Goal: Transaction & Acquisition: Book appointment/travel/reservation

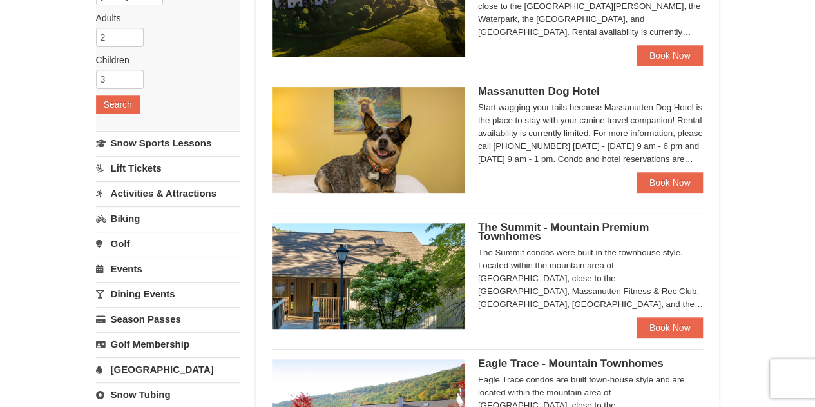
scroll to position [580, 0]
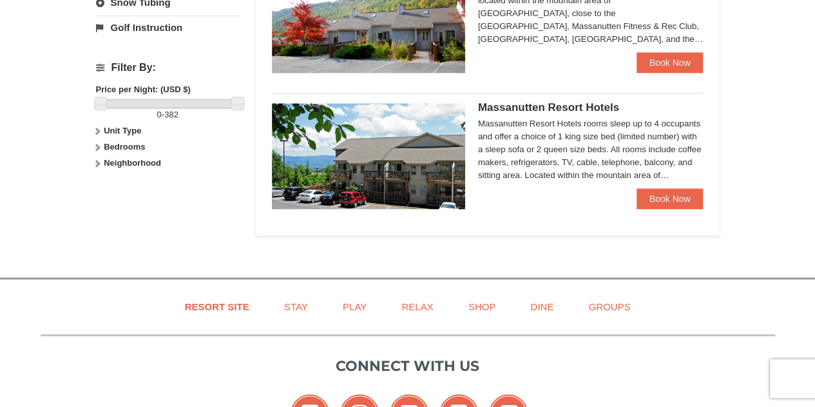
click at [423, 168] on img at bounding box center [368, 156] width 193 height 106
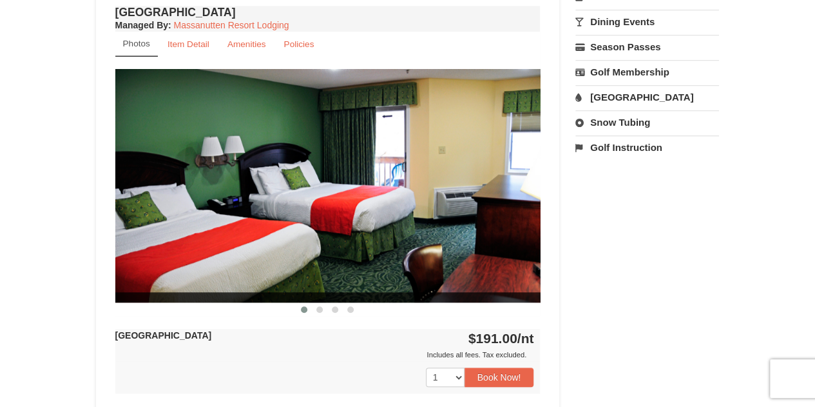
scroll to position [516, 0]
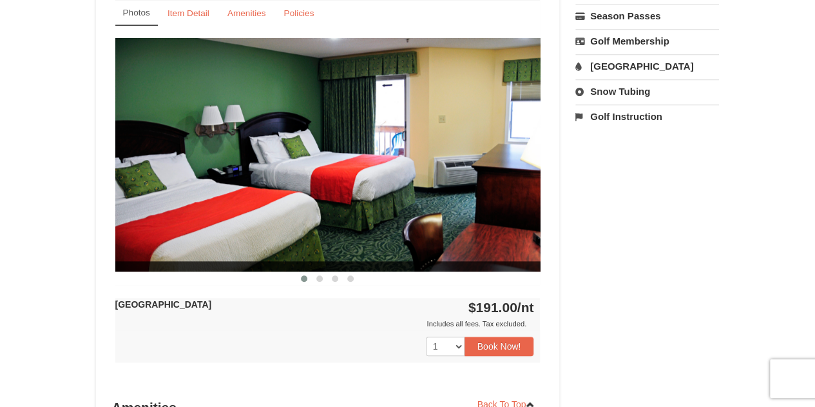
click at [516, 162] on img at bounding box center [327, 154] width 425 height 233
click at [323, 276] on button at bounding box center [319, 278] width 15 height 13
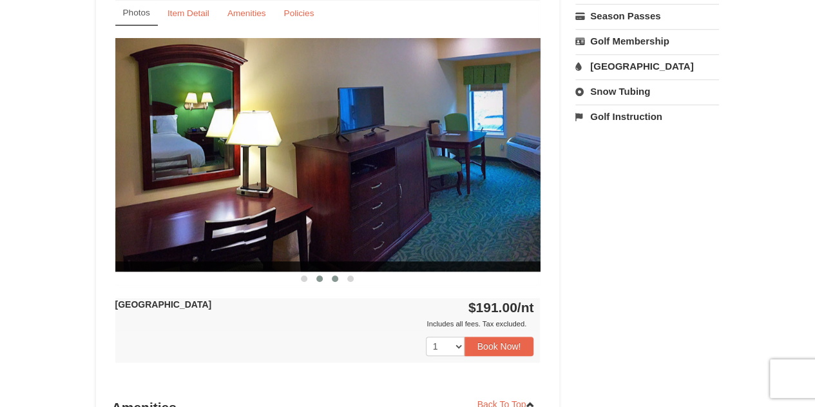
click at [336, 279] on span at bounding box center [335, 278] width 6 height 6
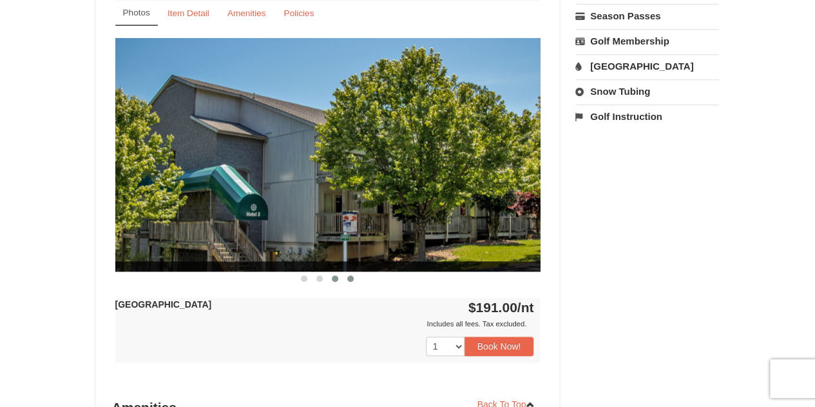
click at [352, 279] on span at bounding box center [350, 278] width 6 height 6
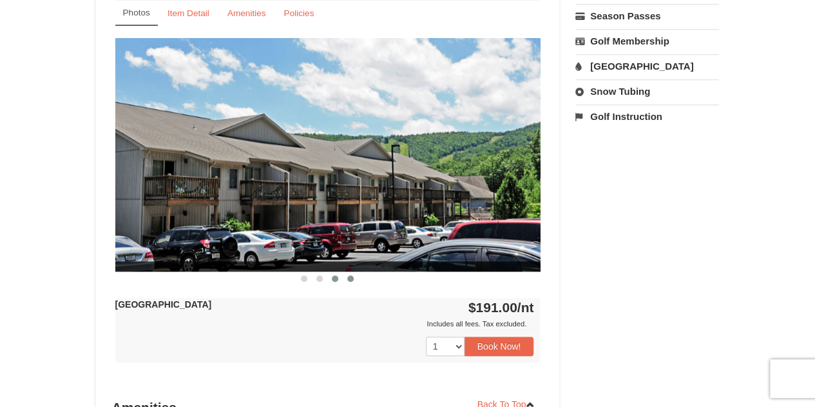
click at [336, 278] on span at bounding box center [335, 278] width 6 height 6
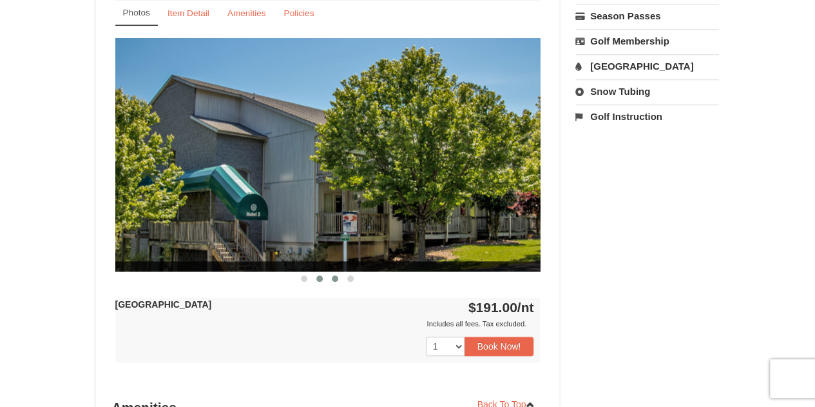
click at [318, 278] on span at bounding box center [319, 278] width 6 height 6
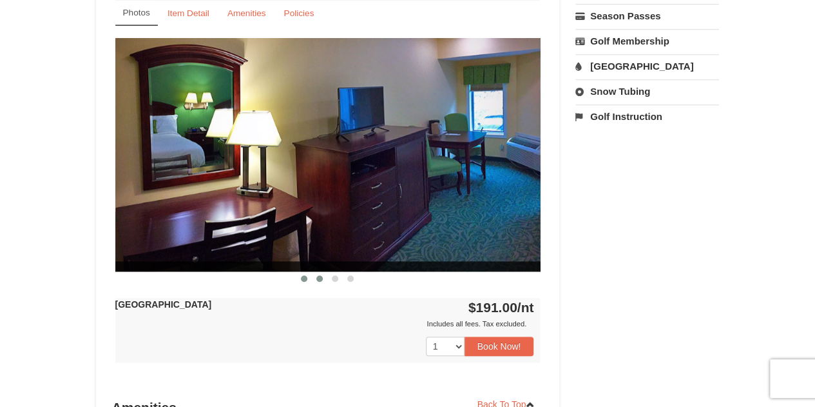
click at [300, 280] on button at bounding box center [303, 278] width 15 height 13
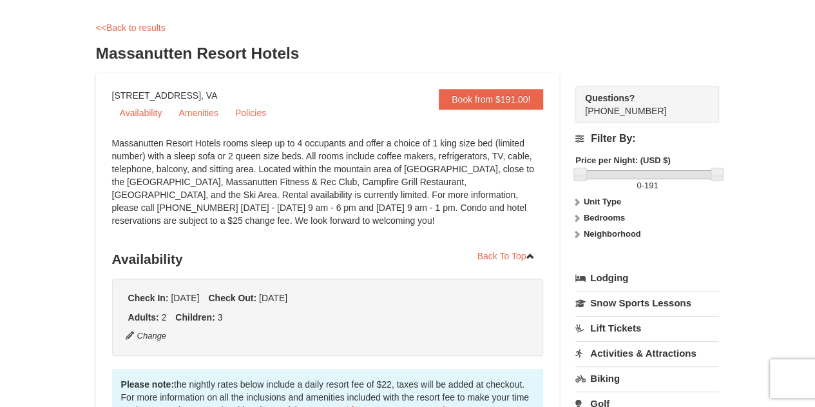
scroll to position [0, 0]
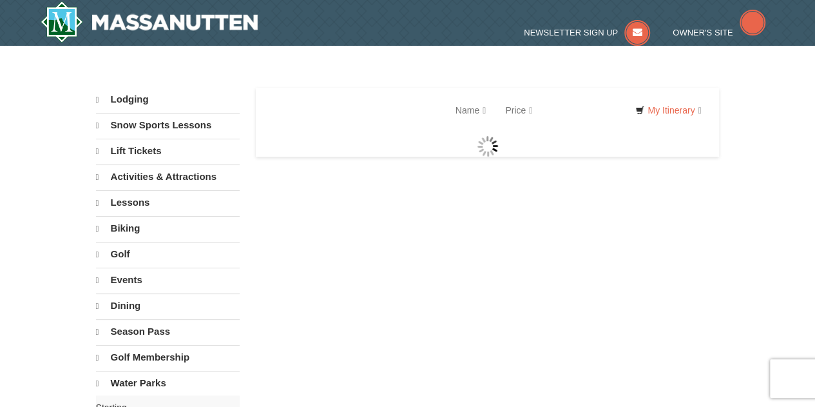
select select "10"
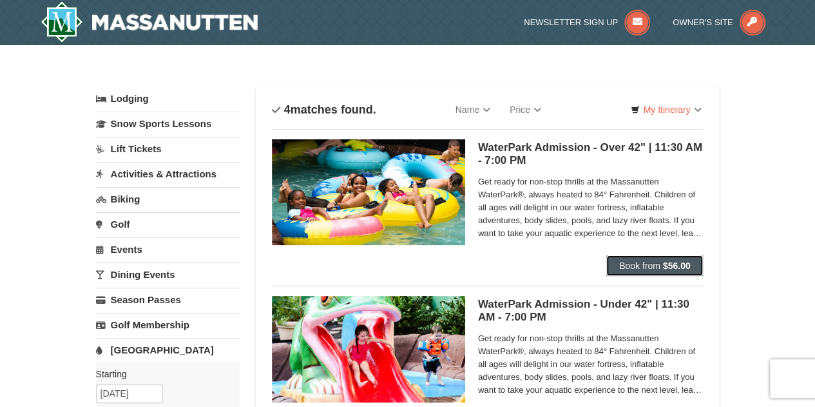
click at [630, 267] on span "Book from" at bounding box center [639, 265] width 41 height 10
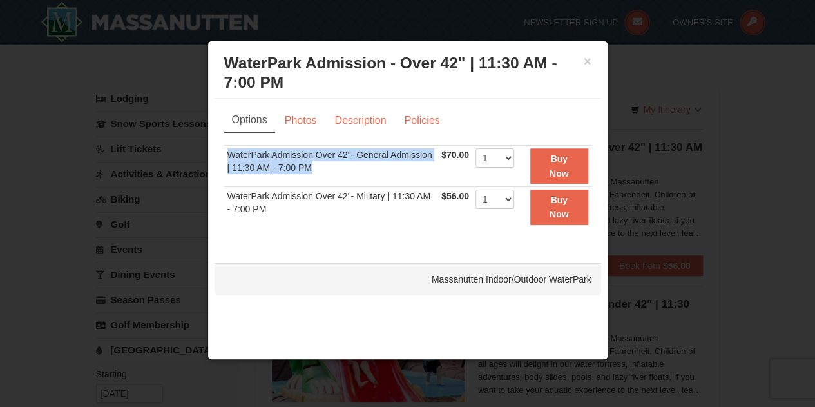
drag, startPoint x: 229, startPoint y: 148, endPoint x: 439, endPoint y: 169, distance: 210.5
click at [439, 169] on tr "WaterPark Admission Over 42"- General Admission | 11:30 AM - 7:00 PM $70.00 Inc…" at bounding box center [407, 166] width 367 height 41
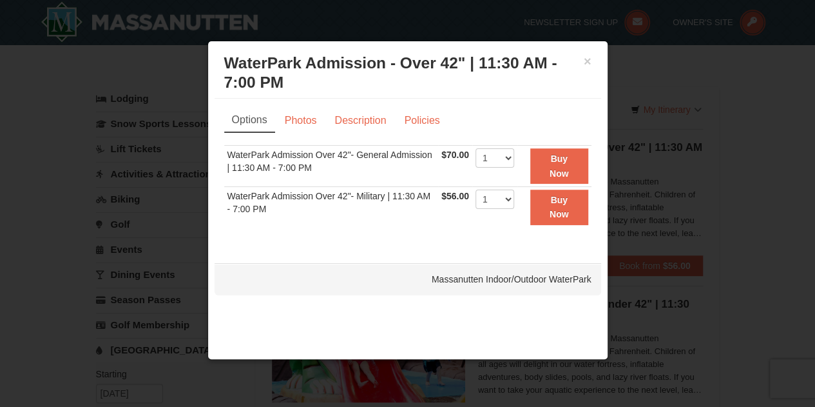
drag, startPoint x: 423, startPoint y: 233, endPoint x: 423, endPoint y: 253, distance: 20.0
click at [423, 234] on div "Sorry, no matches found. Please remove some filters, or change your dates to fi…" at bounding box center [407, 192] width 367 height 95
click at [586, 66] on button "×" at bounding box center [588, 61] width 8 height 13
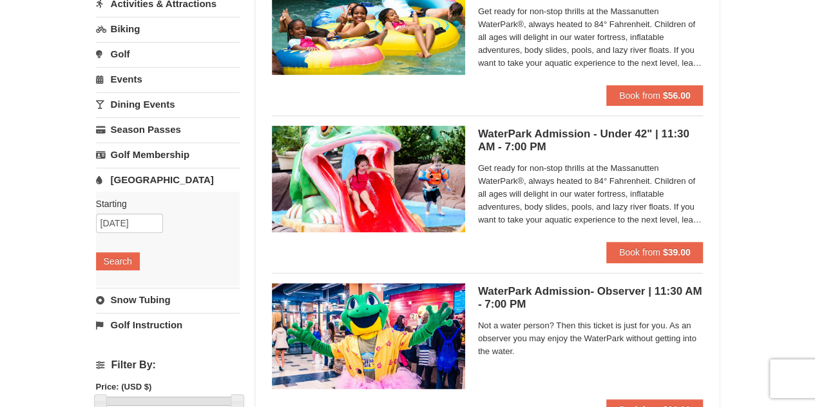
scroll to position [193, 0]
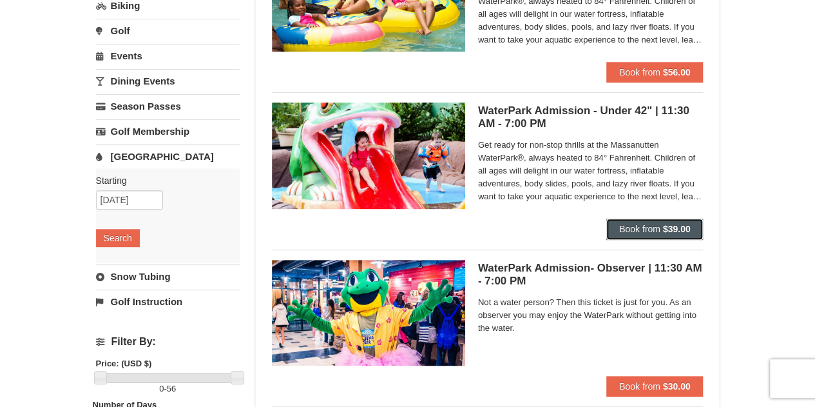
click at [655, 234] on button "Book from $39.00" at bounding box center [654, 228] width 97 height 21
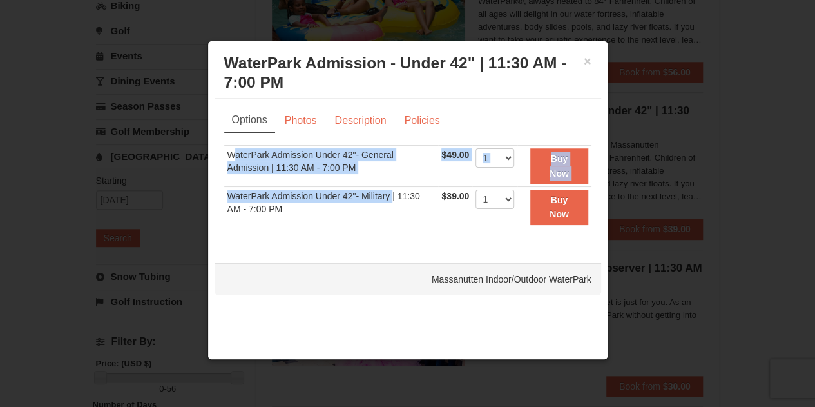
drag, startPoint x: 231, startPoint y: 159, endPoint x: 392, endPoint y: 199, distance: 165.4
click at [392, 195] on tbody "WaterPark Admission Under 42"- General Admission | 11:30 AM - 7:00 PM $49.00 In…" at bounding box center [407, 187] width 367 height 82
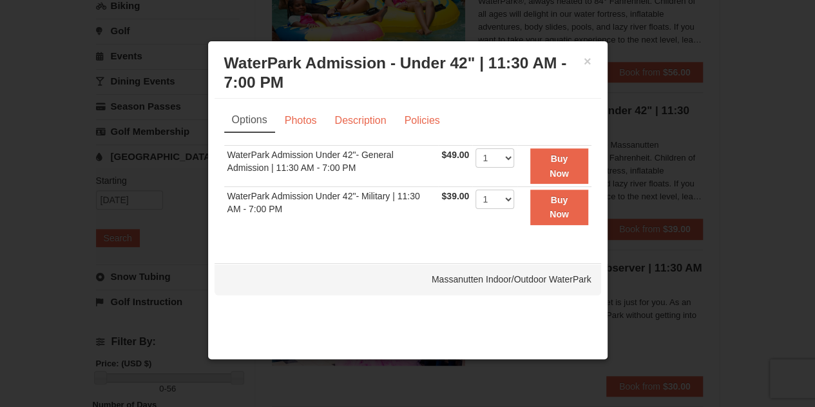
click at [409, 263] on div "Massanutten Indoor/Outdoor WaterPark" at bounding box center [408, 279] width 387 height 32
click at [804, 173] on div at bounding box center [407, 203] width 815 height 407
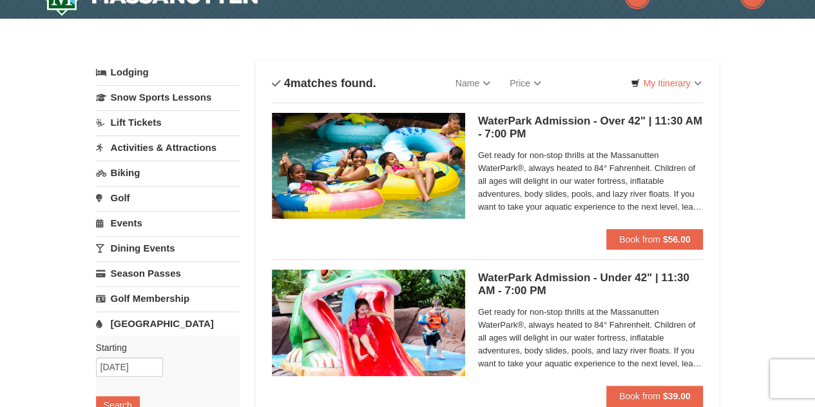
scroll to position [0, 0]
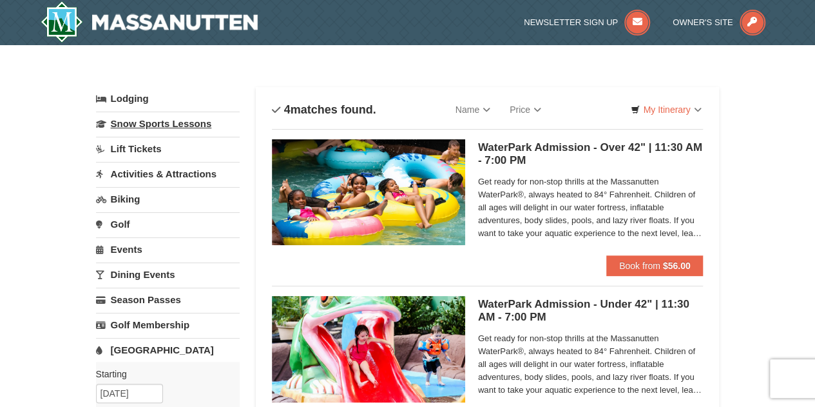
click at [186, 128] on link "Snow Sports Lessons" at bounding box center [168, 123] width 144 height 24
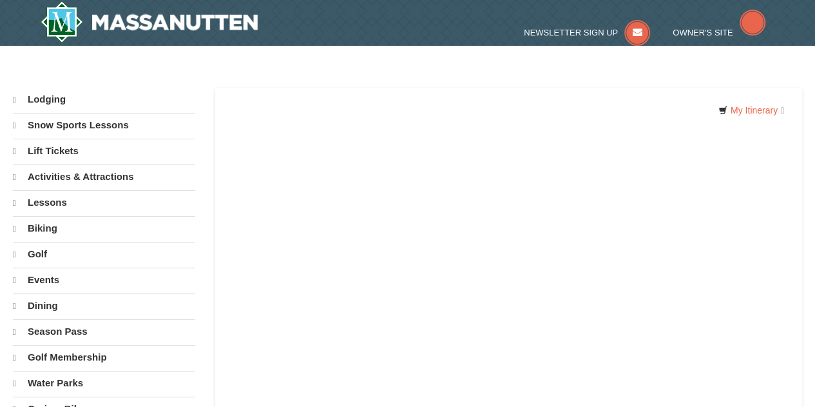
select select "10"
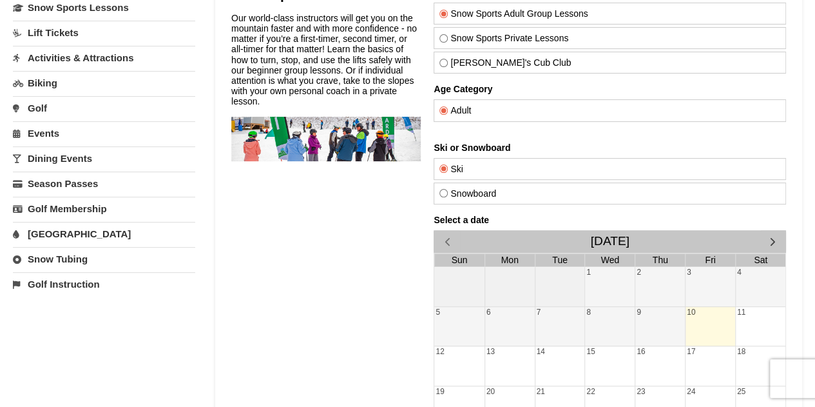
scroll to position [193, 0]
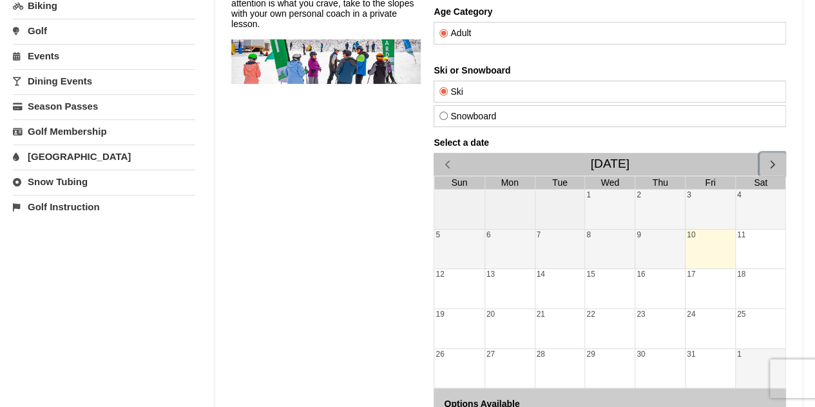
click at [771, 159] on span "button" at bounding box center [773, 164] width 14 height 14
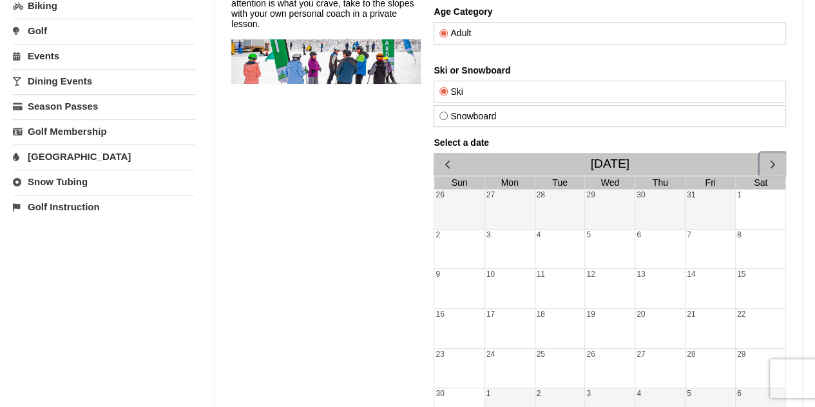
click at [771, 159] on span "button" at bounding box center [773, 164] width 14 height 14
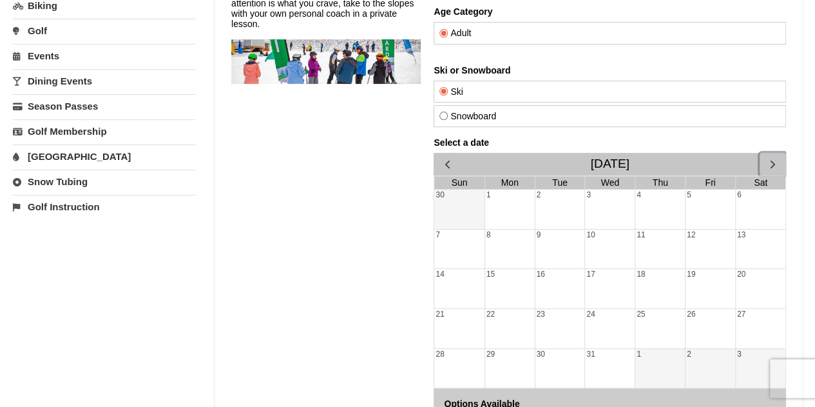
click at [771, 159] on span "button" at bounding box center [773, 164] width 14 height 14
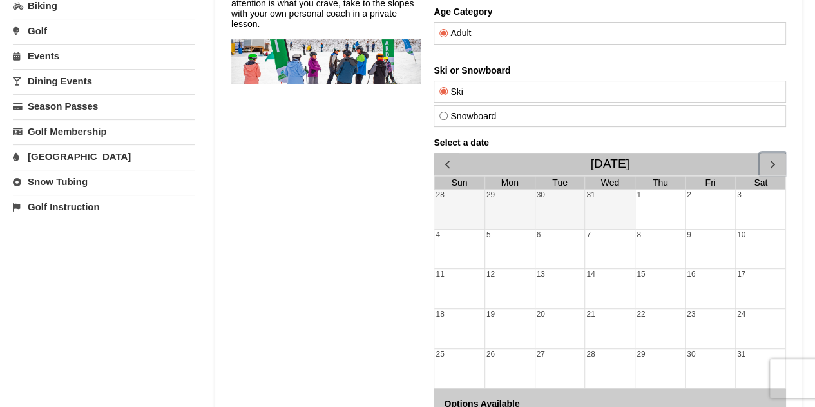
click at [772, 159] on span "button" at bounding box center [773, 164] width 14 height 14
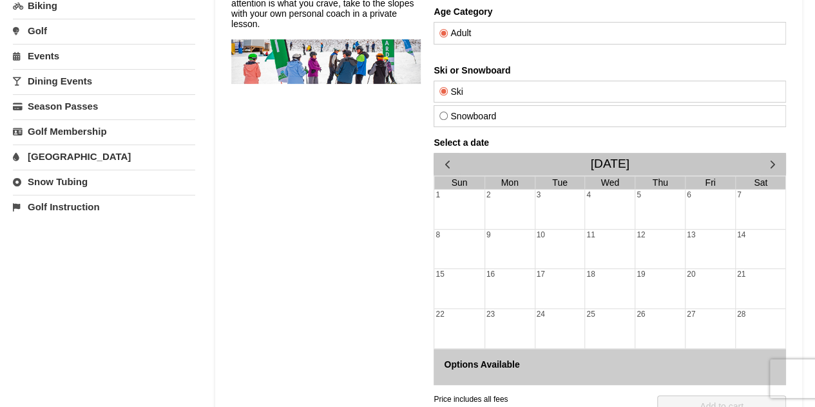
click at [454, 115] on label "Snowboard" at bounding box center [610, 116] width 341 height 10
click at [448, 115] on input "Snowboard" at bounding box center [444, 115] width 8 height 8
radio input "true"
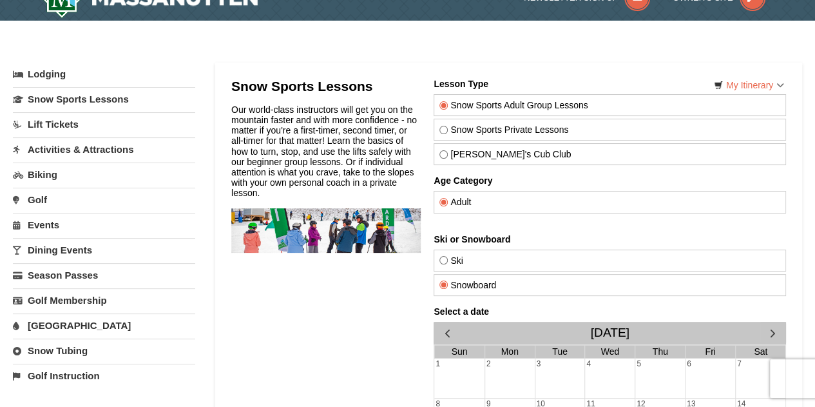
scroll to position [0, 0]
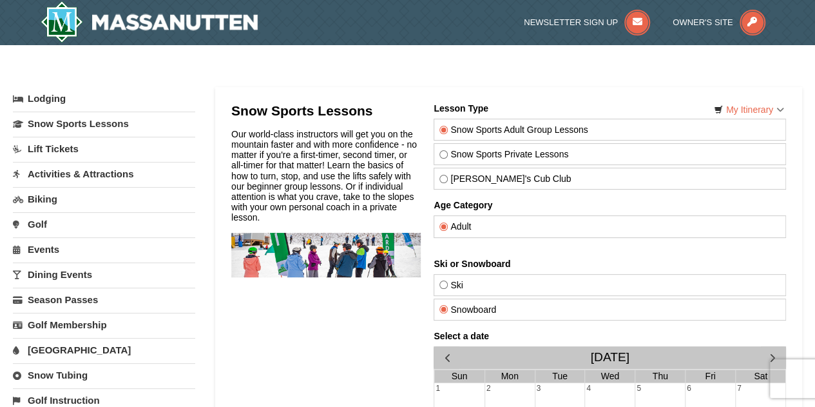
click at [484, 149] on label "Snow Sports Private Lessons" at bounding box center [610, 154] width 341 height 10
click at [448, 150] on input "Snow Sports Private Lessons" at bounding box center [444, 154] width 8 height 8
radio input "true"
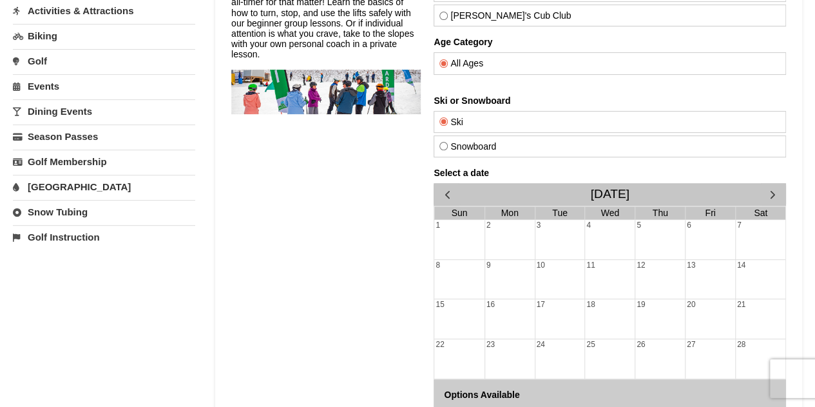
scroll to position [193, 0]
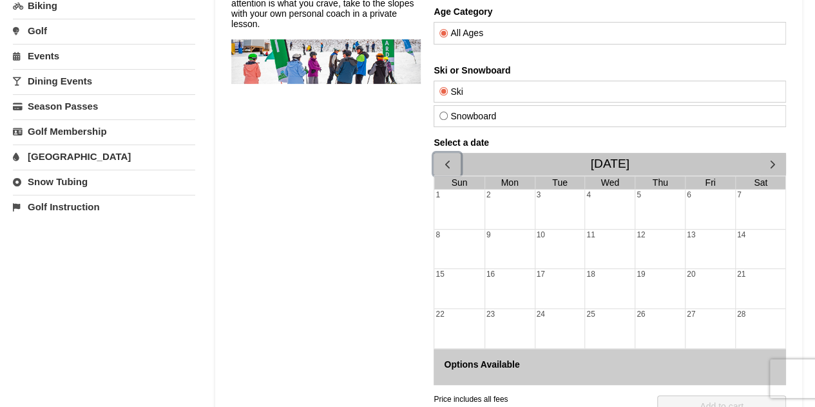
click at [445, 159] on span "button" at bounding box center [447, 164] width 14 height 14
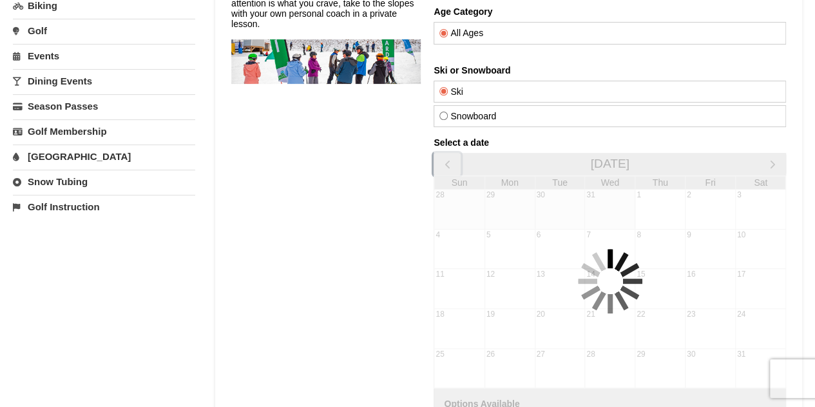
scroll to position [129, 0]
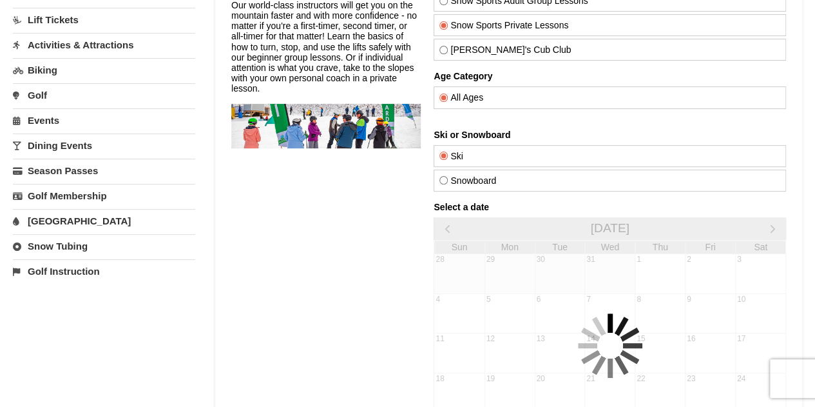
click at [72, 247] on link "Snow Tubing" at bounding box center [104, 246] width 182 height 24
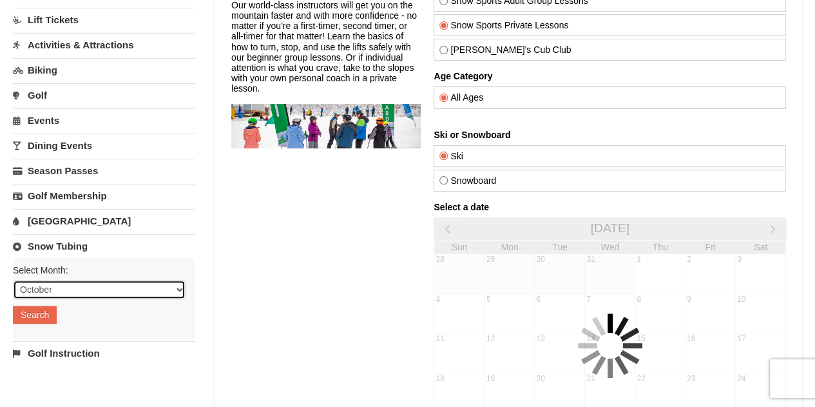
click at [65, 288] on select "October November December January February March April May June July August Sep…" at bounding box center [99, 289] width 173 height 19
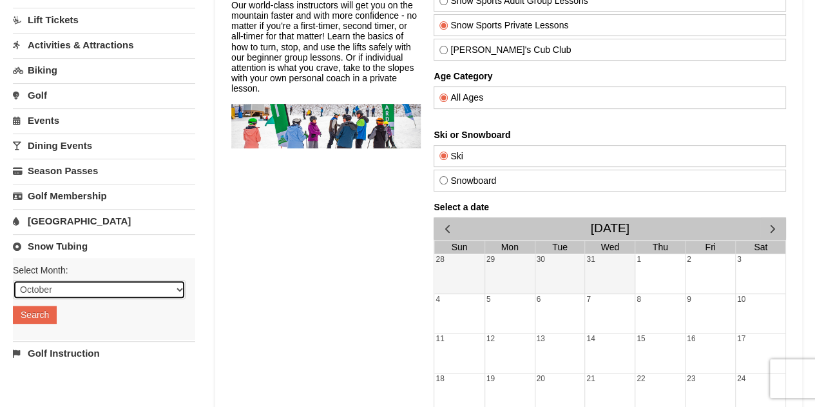
select select "12"
click at [13, 280] on select "October November December January February March April May June July August Sep…" at bounding box center [99, 289] width 173 height 19
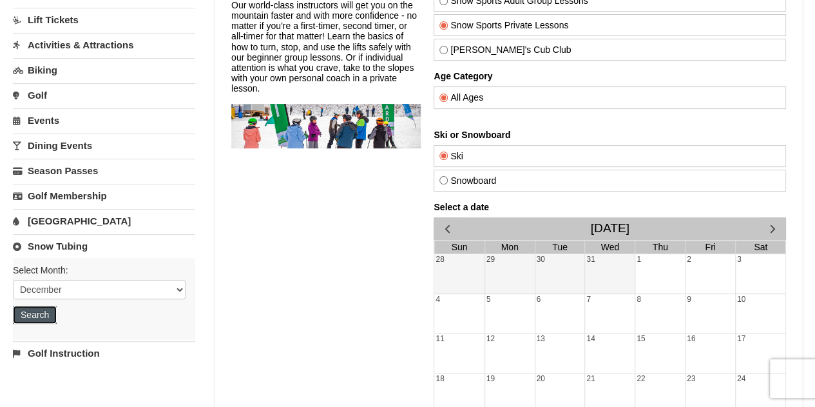
click at [53, 307] on button "Search" at bounding box center [35, 314] width 44 height 18
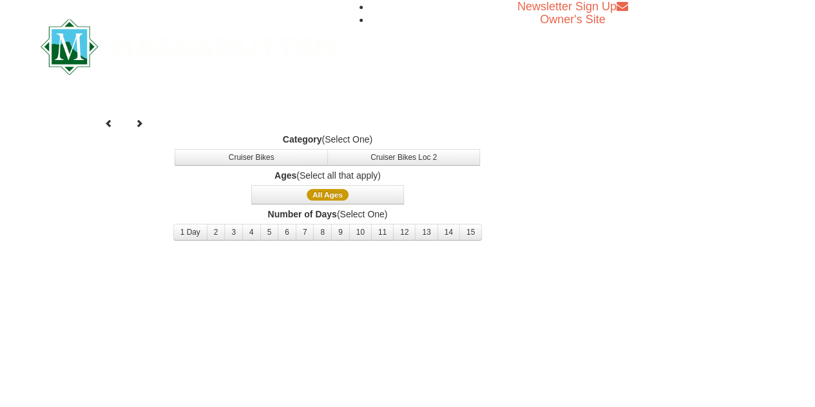
select select "12"
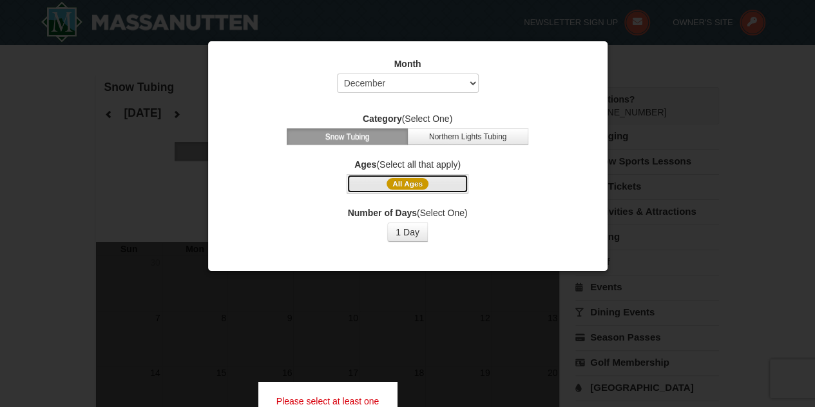
click at [370, 181] on button "All Ages" at bounding box center [407, 183] width 121 height 19
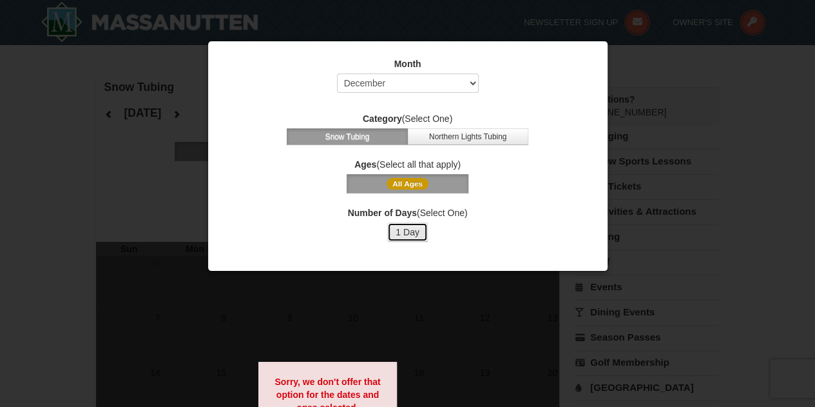
click at [398, 235] on button "1 Day" at bounding box center [407, 231] width 41 height 19
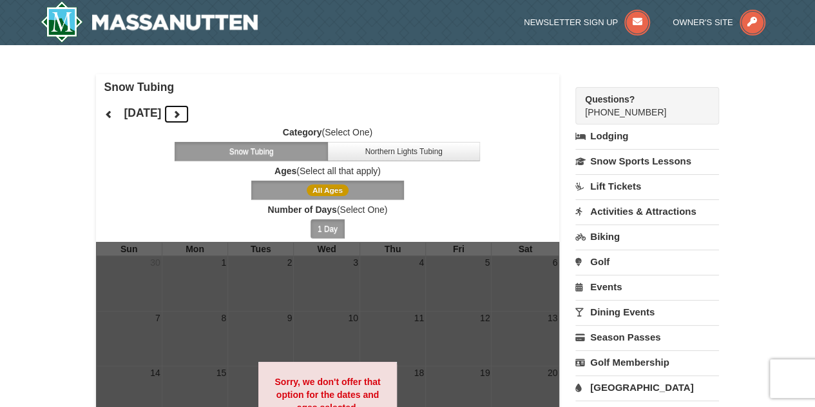
click at [181, 114] on icon at bounding box center [176, 114] width 9 height 9
click at [189, 111] on button at bounding box center [177, 113] width 26 height 19
click at [181, 111] on icon at bounding box center [176, 114] width 9 height 9
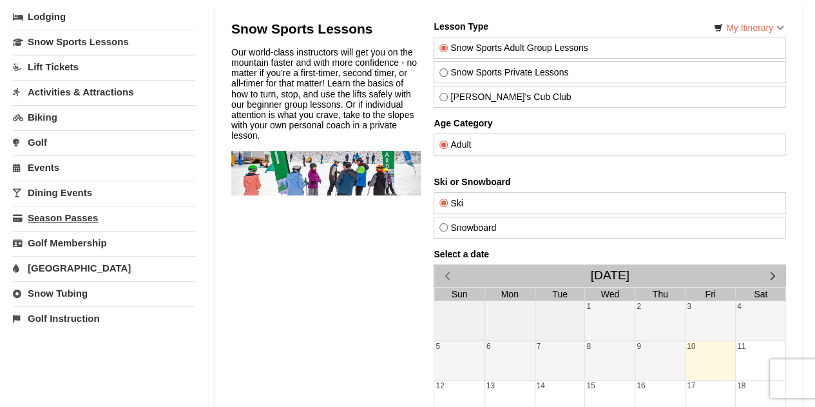
scroll to position [64, 0]
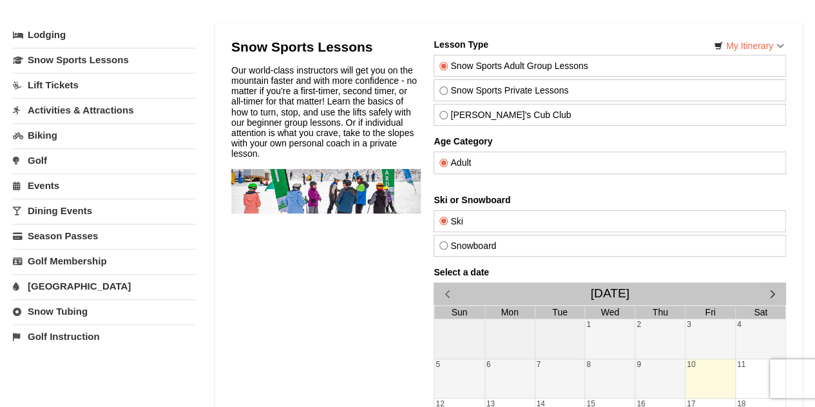
click at [74, 111] on link "Activities & Attractions" at bounding box center [104, 110] width 182 height 24
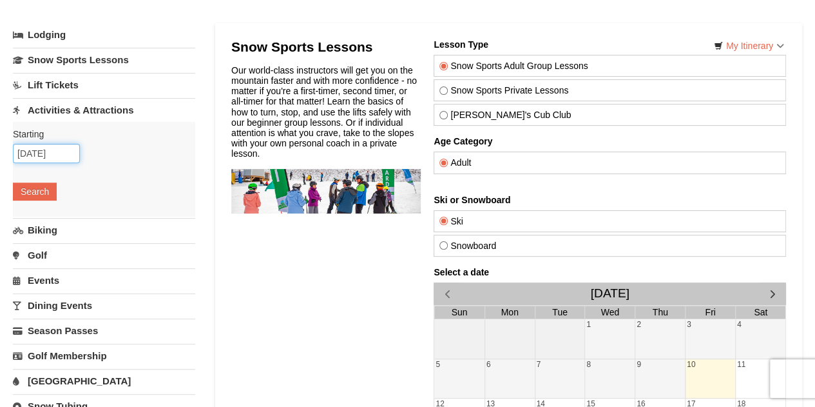
click at [53, 149] on input "[DATE]" at bounding box center [46, 153] width 67 height 19
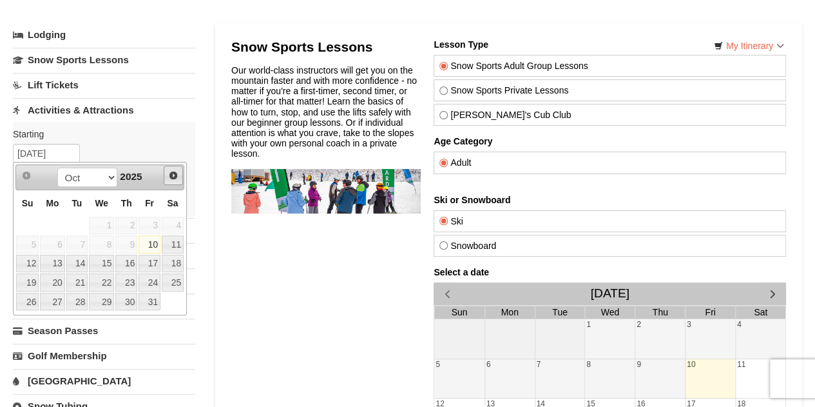
click at [170, 179] on span "Next" at bounding box center [173, 175] width 10 height 10
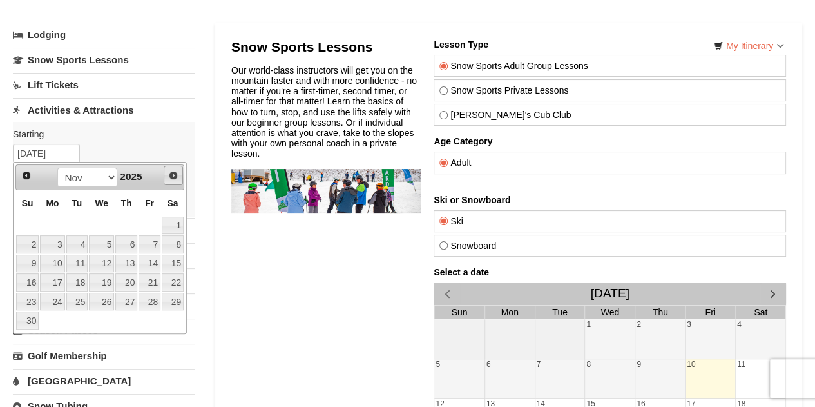
click at [170, 179] on span "Next" at bounding box center [173, 175] width 10 height 10
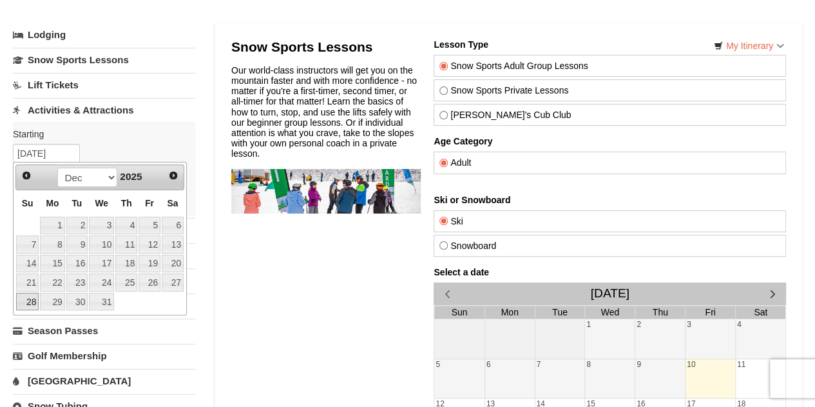
click at [30, 296] on link "28" at bounding box center [27, 302] width 23 height 18
type input "[DATE]"
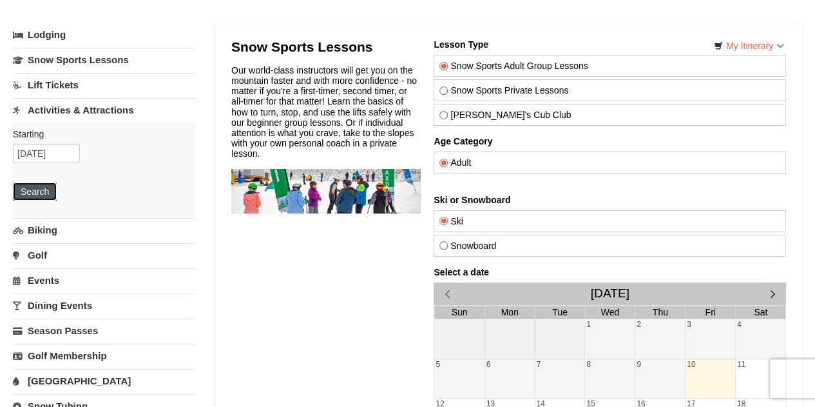
click at [32, 190] on button "Search" at bounding box center [35, 191] width 44 height 18
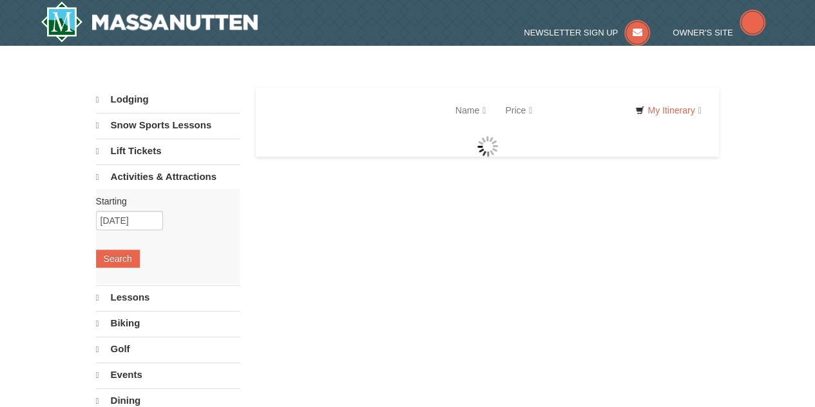
select select "10"
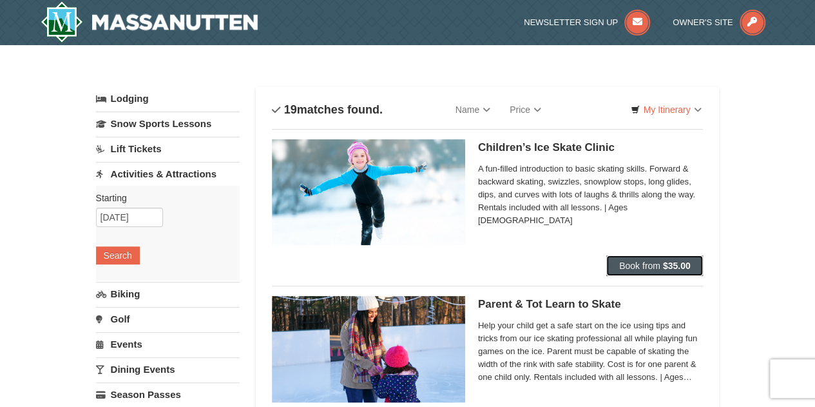
click at [677, 258] on button "Book from $35.00" at bounding box center [654, 265] width 97 height 21
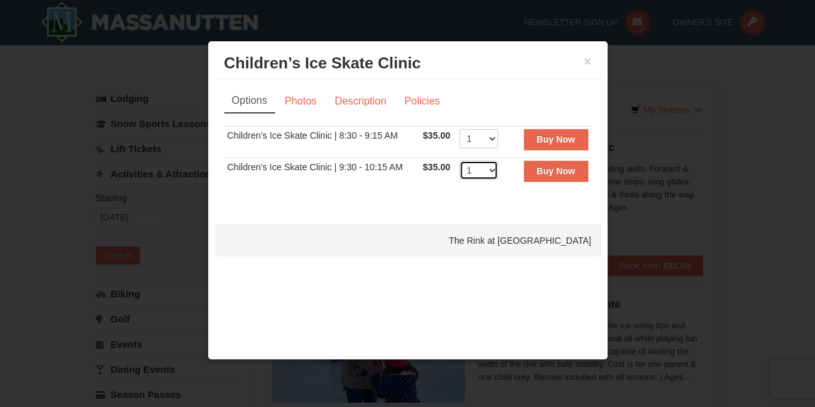
click at [485, 166] on select "1 2 3 4 5 6 7 8 9 10" at bounding box center [479, 169] width 39 height 19
select select "2"
click at [460, 160] on select "1 2 3 4 5 6 7 8 9 10" at bounding box center [479, 169] width 39 height 19
click at [388, 215] on div "× Children’s Ice Skate Clinic The Rink at [GEOGRAPHIC_DATA] Options Photos Desc…" at bounding box center [408, 200] width 401 height 319
click at [379, 237] on div "The Rink at [GEOGRAPHIC_DATA]" at bounding box center [408, 240] width 387 height 32
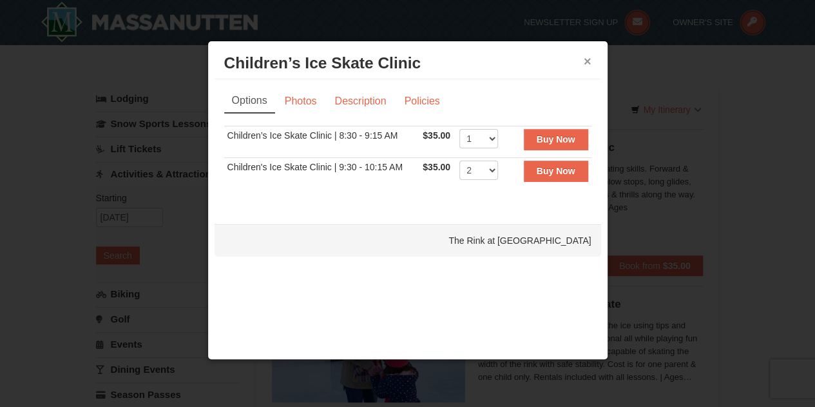
drag, startPoint x: 586, startPoint y: 55, endPoint x: 595, endPoint y: 62, distance: 11.5
click at [595, 62] on div "× Children’s Ice Skate Clinic The Rink at [GEOGRAPHIC_DATA]" at bounding box center [408, 64] width 387 height 32
click at [584, 63] on button "×" at bounding box center [588, 61] width 8 height 13
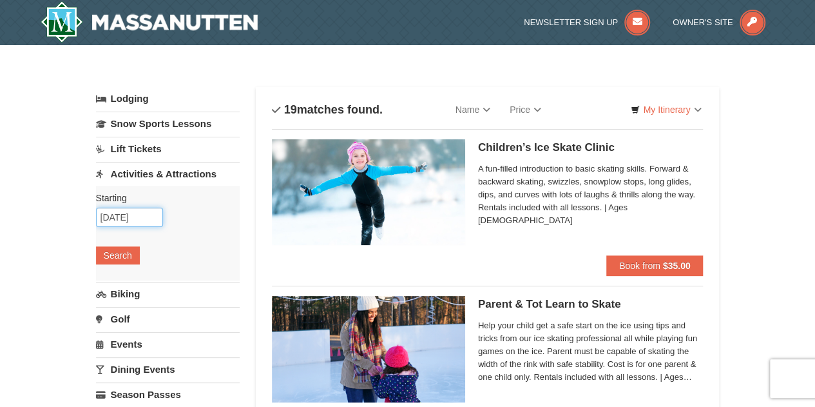
click at [146, 213] on input "12/28/2025" at bounding box center [129, 217] width 67 height 19
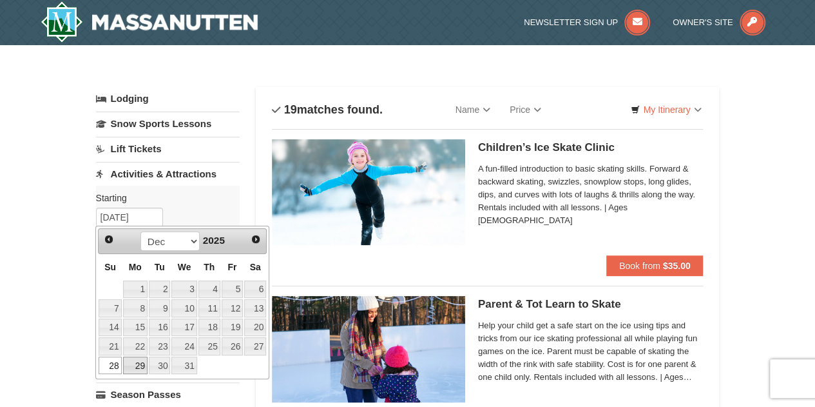
click at [128, 357] on link "29" at bounding box center [135, 365] width 24 height 18
type input "[DATE]"
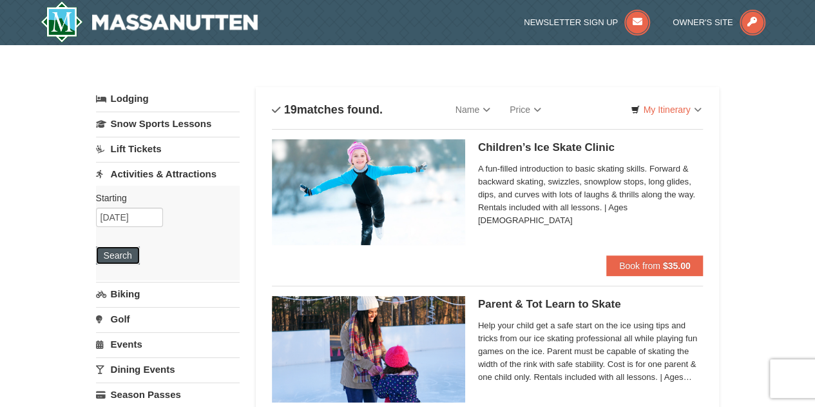
click at [122, 257] on button "Search" at bounding box center [118, 255] width 44 height 18
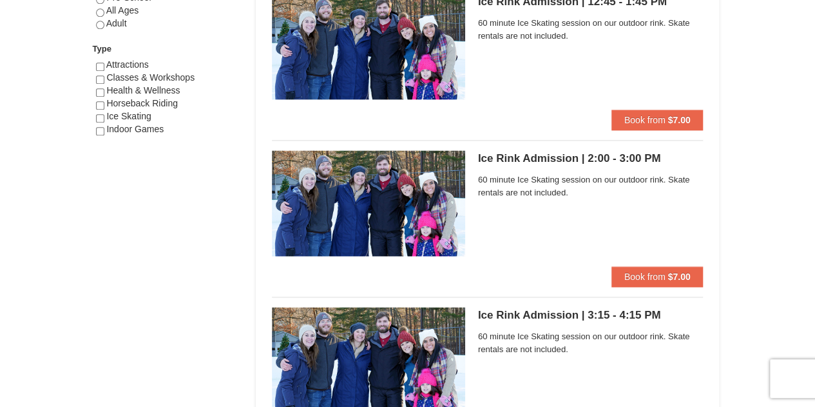
scroll to position [129, 0]
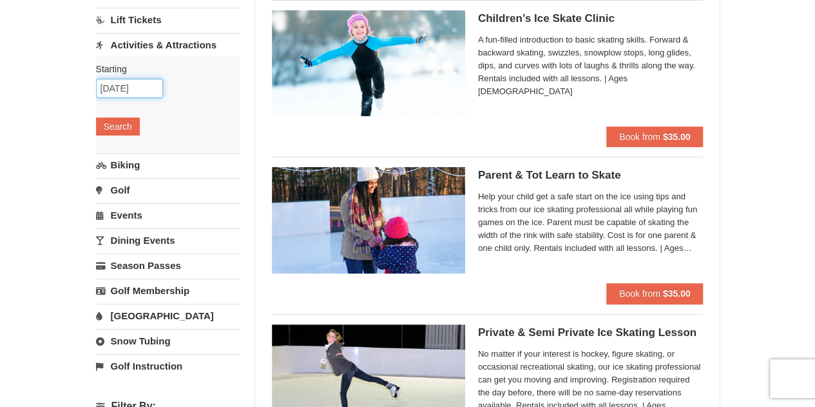
click at [151, 80] on input "12/29/2025" at bounding box center [129, 88] width 67 height 19
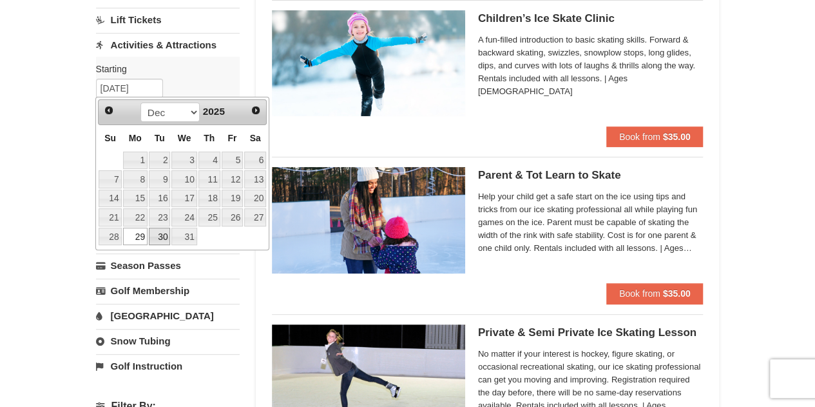
click at [150, 231] on link "30" at bounding box center [160, 237] width 22 height 18
type input "[DATE]"
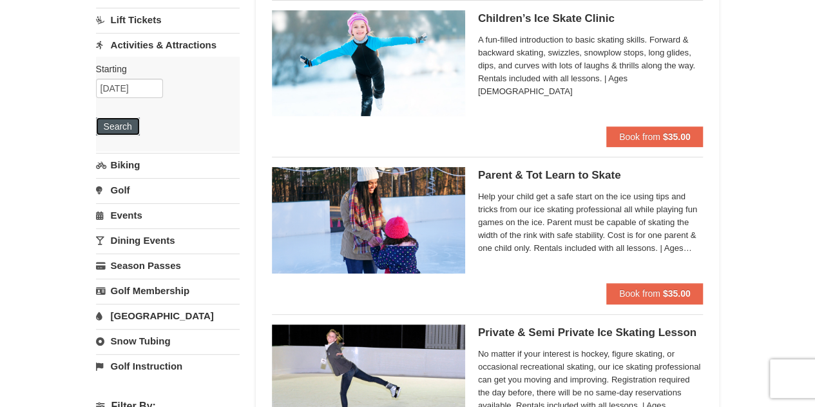
click at [128, 124] on button "Search" at bounding box center [118, 126] width 44 height 18
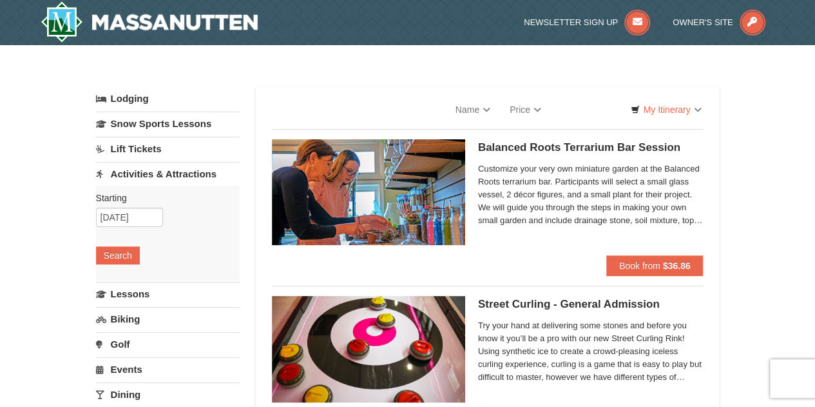
select select "10"
